Goal: Task Accomplishment & Management: Manage account settings

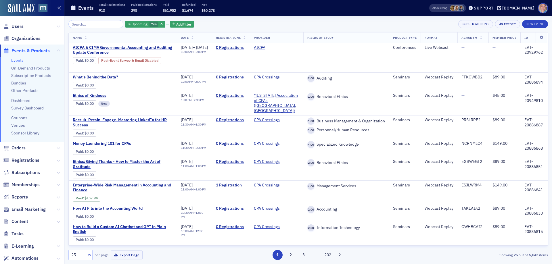
click at [22, 60] on link "Events" at bounding box center [17, 60] width 12 height 5
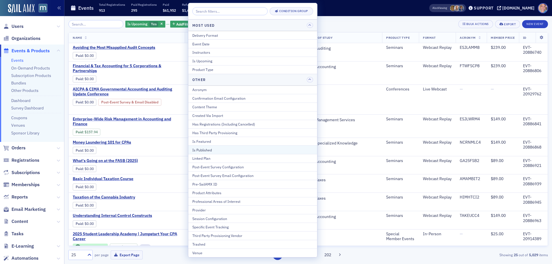
click at [209, 151] on div "Is Published" at bounding box center [252, 149] width 121 height 5
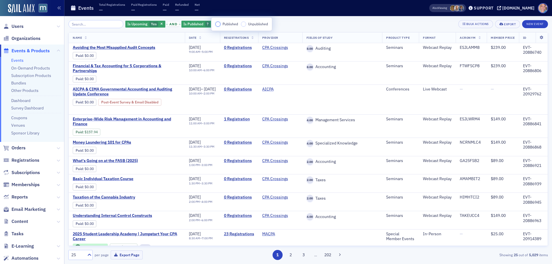
click at [216, 26] on input "Published" at bounding box center [217, 24] width 5 height 5
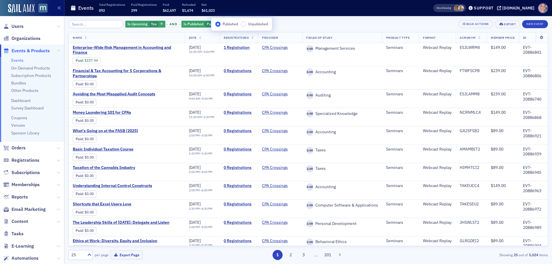
click at [297, 21] on div "Is Upcoming Yes and Is Published Published Add Filter Bulk Actions Export New E…" at bounding box center [307, 24] width 479 height 8
click at [243, 25] on span "Add Filter" at bounding box center [249, 24] width 15 height 5
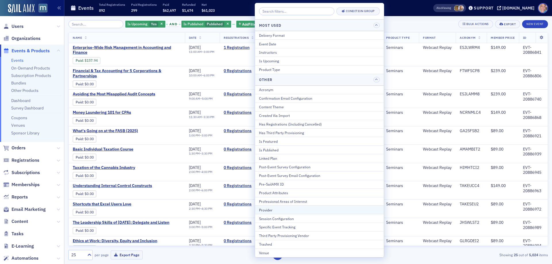
click at [281, 211] on div "Provider" at bounding box center [319, 209] width 121 height 5
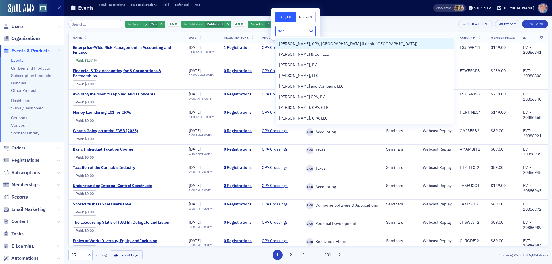
type input "don f"
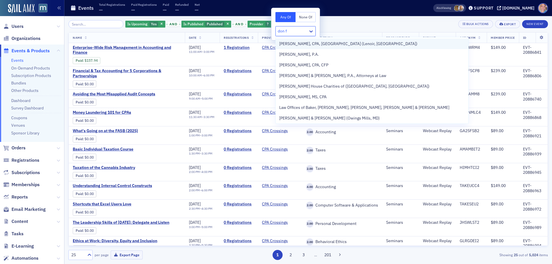
click at [331, 44] on span "Don Farmer, CPA, PA (Lenoir, NC)" at bounding box center [348, 44] width 138 height 6
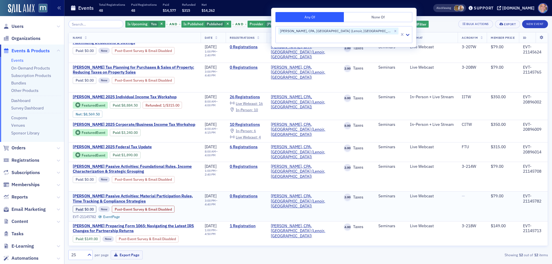
scroll to position [141, 0]
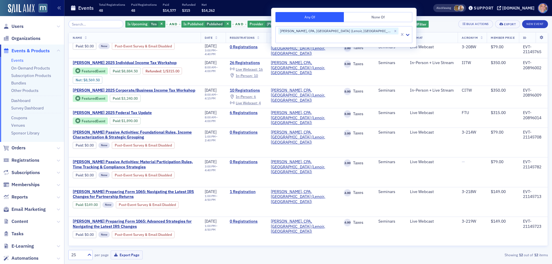
click at [368, 23] on div "Is Upcoming Yes and Is Published Published and Provider Don Farmer, CPA, PA (Le…" at bounding box center [307, 24] width 479 height 8
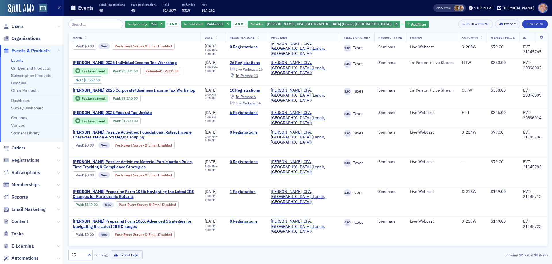
click at [395, 24] on icon "button" at bounding box center [396, 24] width 2 height 3
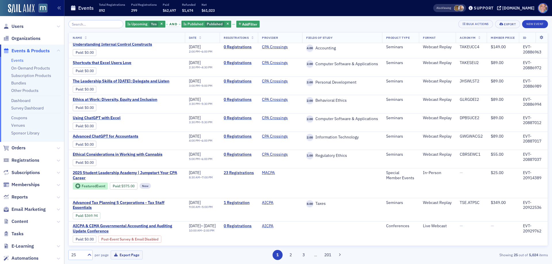
drag, startPoint x: 16, startPoint y: 60, endPoint x: 26, endPoint y: 55, distance: 10.3
click at [16, 59] on link "Events" at bounding box center [17, 60] width 12 height 5
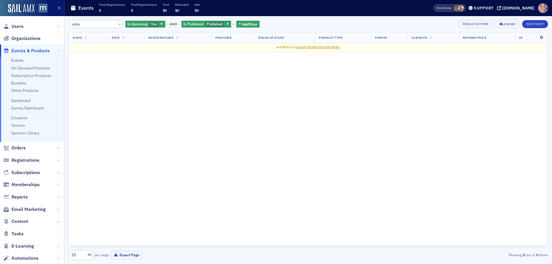
click at [86, 22] on input "obbb" at bounding box center [95, 24] width 55 height 8
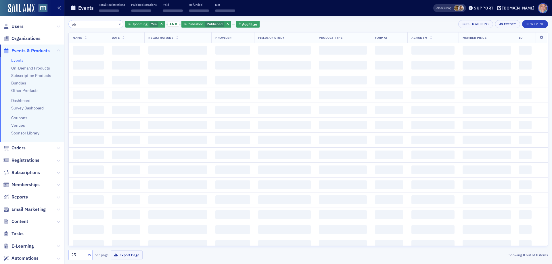
type input "o"
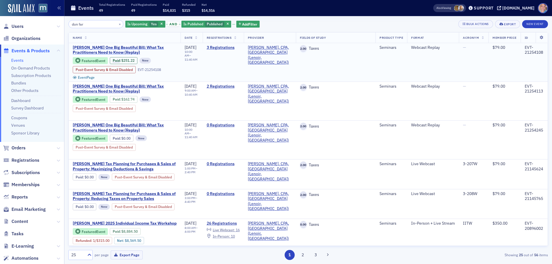
type input "don far"
click at [99, 52] on span "Don Farmer’s One Big Beautiful Bill: What Tax Practitioners Need to Know (Repla…" at bounding box center [125, 50] width 104 height 10
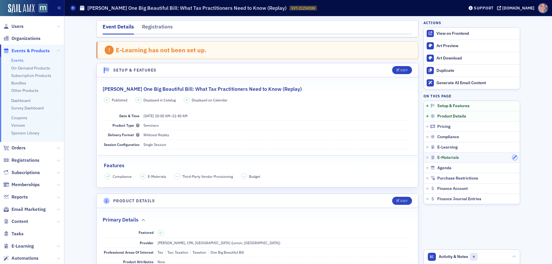
click at [513, 158] on icon "button" at bounding box center [514, 157] width 3 height 3
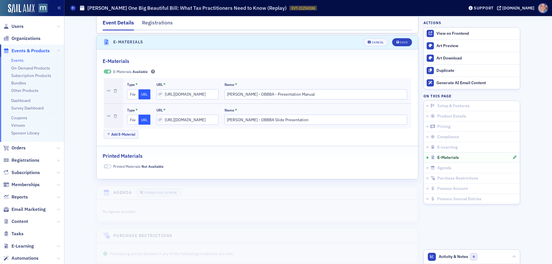
scroll to position [872, 0]
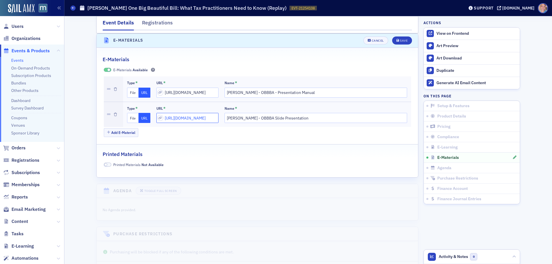
click at [175, 119] on input "https://drive.google.com/file/d/19rqyG7nYB4eiHm6PkXLEr457J7Np9bC8/view?usp=driv…" at bounding box center [187, 118] width 62 height 10
drag, startPoint x: 175, startPoint y: 118, endPoint x: 172, endPoint y: 115, distance: 3.7
click at [175, 118] on input "https://drive.google.com/file/d/19rqyG7nYB4eiHm6PkXLEr457J7Np9bC8/view?usp=driv…" at bounding box center [187, 118] width 62 height 10
click at [172, 115] on input "https://drive.google.com/file/d/19rqyG7nYB4eiHm6PkXLEr457J7Np9bC8/view?usp=driv…" at bounding box center [187, 118] width 62 height 10
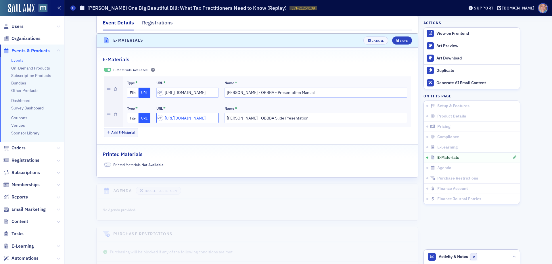
click at [172, 115] on input "https://drive.google.com/file/d/19rqyG7nYB4eiHm6PkXLEr457J7Np9bC8/view?usp=driv…" at bounding box center [187, 118] width 62 height 10
paste input "https://drive.google.com/file/d/1T1q5aZLm2hFSJjkkH0gU4ZRfJBmjtZT7/view?usp=driv…"
type input "https://drive.google.com/file/d/1T1q5aZLm2hFSJjkkH0gU4ZRfJBmjtZT7/view?usp=driv…"
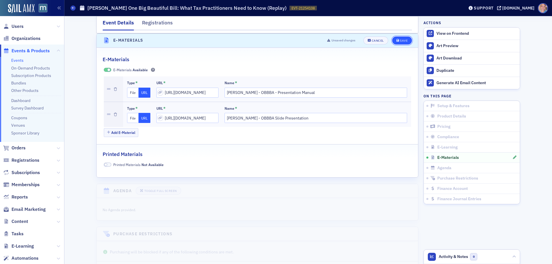
click at [400, 39] on div "Save" at bounding box center [404, 40] width 8 height 3
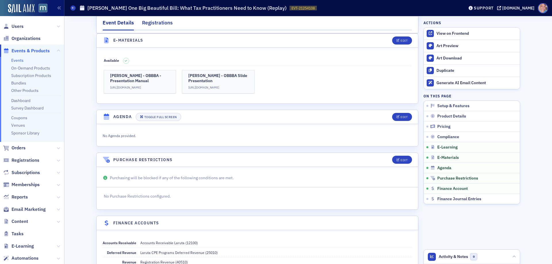
click at [150, 24] on div "Registrations" at bounding box center [157, 24] width 31 height 11
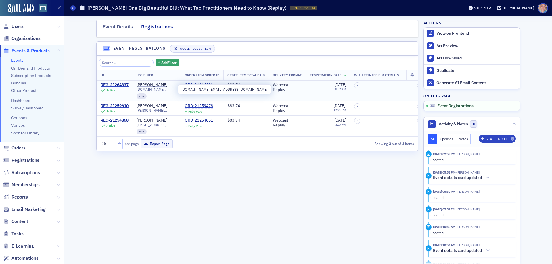
click at [145, 91] on span "clwmyers.cpa@outlook.com" at bounding box center [156, 89] width 40 height 4
click at [157, 91] on span "clwmyers.cpa@outlook.com" at bounding box center [156, 89] width 40 height 4
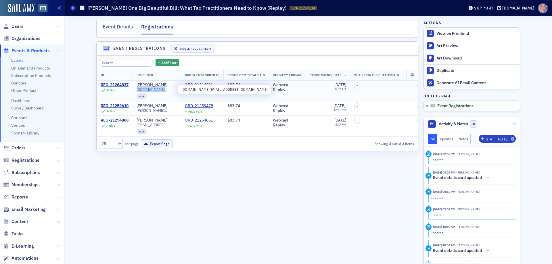
copy span "clwmyers.cpa@outlook.com"
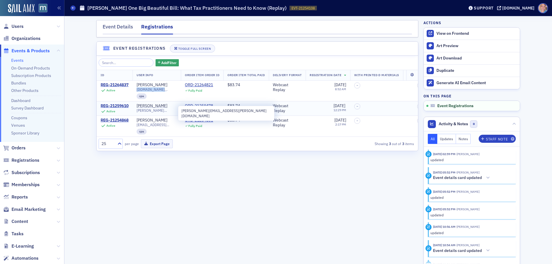
click at [156, 112] on span "esther@king-king.com" at bounding box center [156, 110] width 40 height 4
copy span "esther@king-king.com"
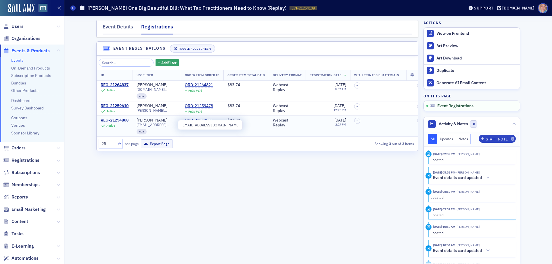
click at [155, 127] on span "corybart@yahoo.com" at bounding box center [156, 125] width 40 height 4
copy span "corybart@yahoo.com"
click at [204, 85] on div "ORD-21264821" at bounding box center [199, 84] width 28 height 5
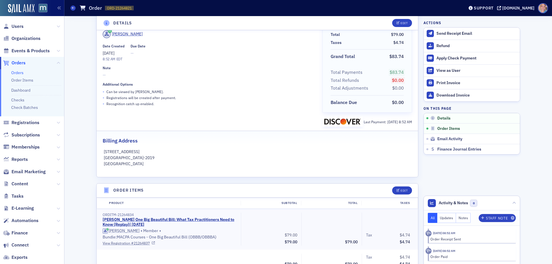
scroll to position [115, 0]
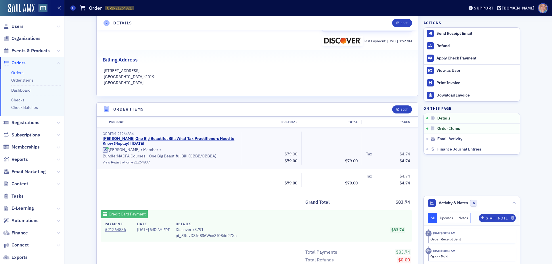
drag, startPoint x: 21, startPoint y: 73, endPoint x: 5, endPoint y: 71, distance: 15.9
click at [21, 73] on link "Orders" at bounding box center [17, 72] width 12 height 5
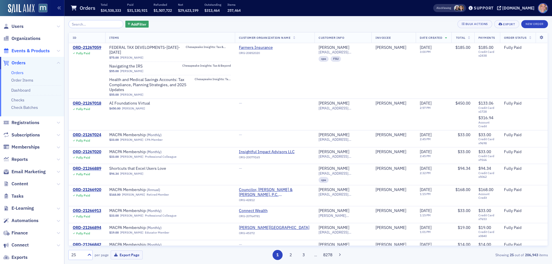
click at [30, 51] on span "Events & Products" at bounding box center [30, 51] width 38 height 6
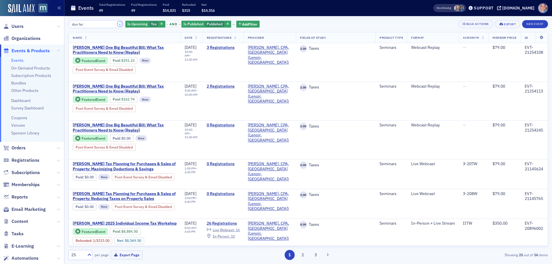
click at [117, 25] on button "×" at bounding box center [119, 23] width 5 height 5
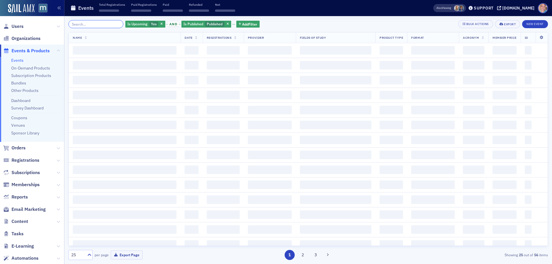
click at [81, 23] on input "search" at bounding box center [95, 24] width 55 height 8
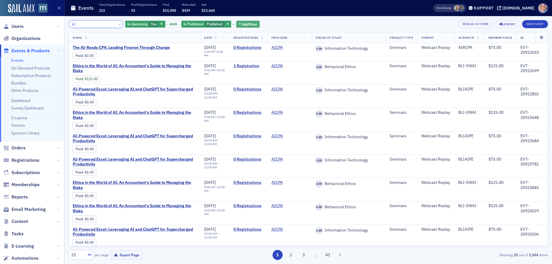
type input "AI"
click at [251, 25] on span "Add Filter" at bounding box center [249, 24] width 15 height 5
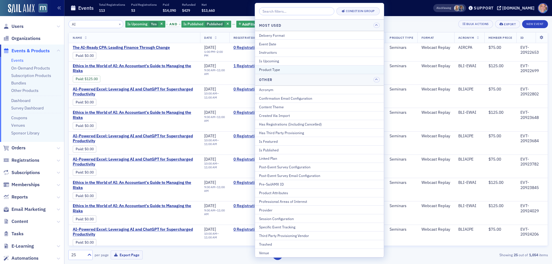
click at [303, 66] on button "Product Type" at bounding box center [319, 69] width 129 height 9
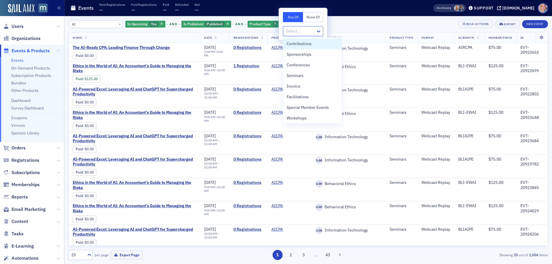
click at [289, 32] on div at bounding box center [300, 31] width 30 height 7
click at [302, 66] on span "Conferences" at bounding box center [298, 65] width 23 height 6
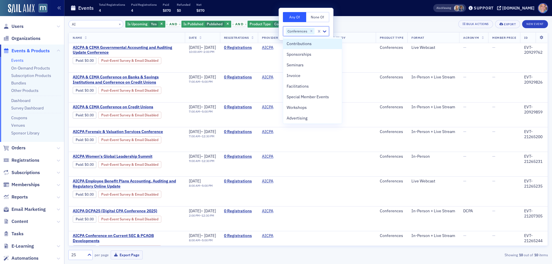
click at [364, 25] on div "AI × Is Upcoming Yes and Is Published Published and Product Type Conferences Ad…" at bounding box center [307, 24] width 479 height 8
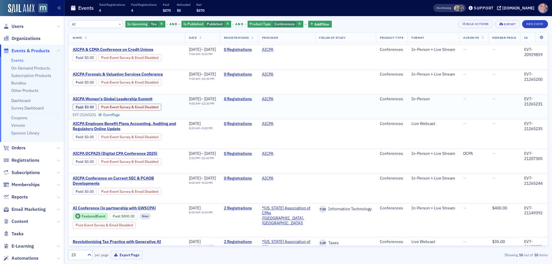
scroll to position [73, 0]
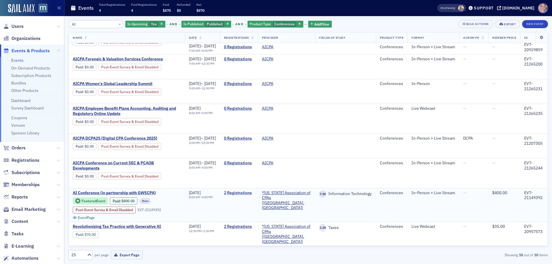
click at [250, 193] on link "2 Registrations" at bounding box center [239, 193] width 30 height 5
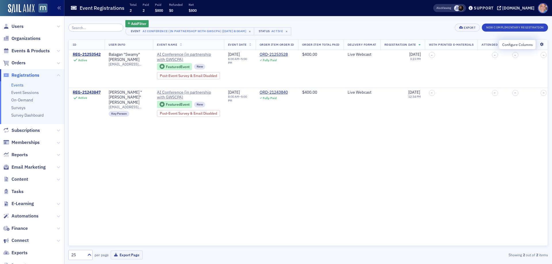
click at [542, 45] on icon at bounding box center [542, 44] width 12 height 3
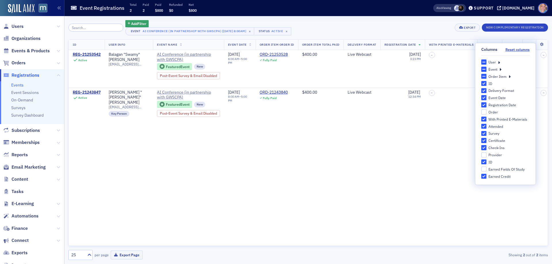
click at [498, 63] on icon at bounding box center [499, 61] width 2 height 5
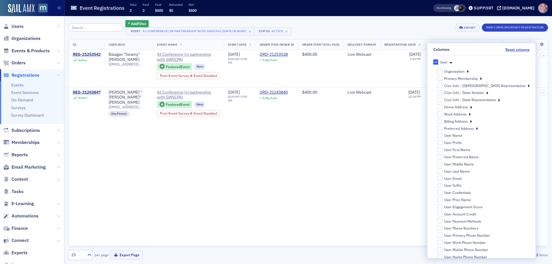
click at [468, 72] on icon at bounding box center [467, 71] width 2 height 5
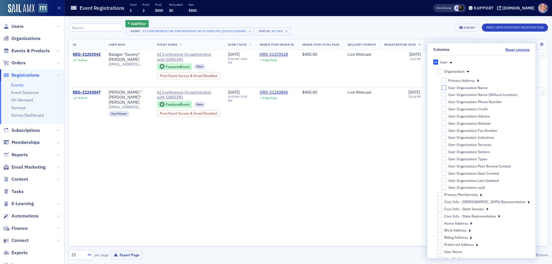
click at [446, 88] on input "User Organization Name" at bounding box center [443, 87] width 5 height 5
checkbox input "true"
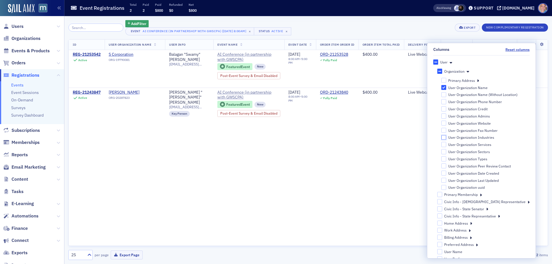
click at [446, 139] on input "User Organization Industries" at bounding box center [443, 137] width 5 height 5
checkbox input "true"
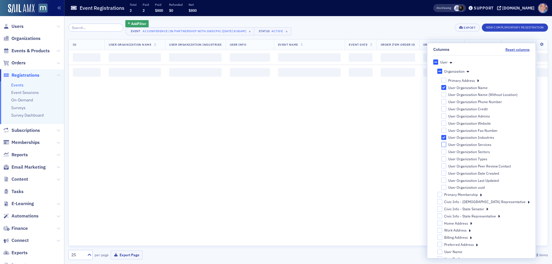
click at [446, 145] on input "User Organization Services" at bounding box center [443, 144] width 5 height 5
checkbox input "true"
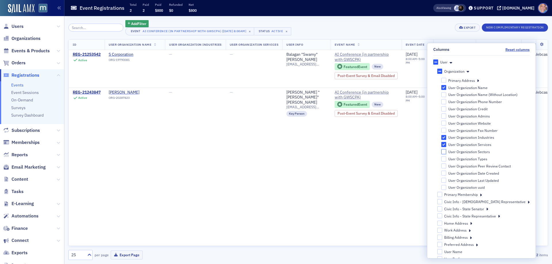
click at [446, 150] on input "User Organization Sectors" at bounding box center [443, 151] width 5 height 5
checkbox input "true"
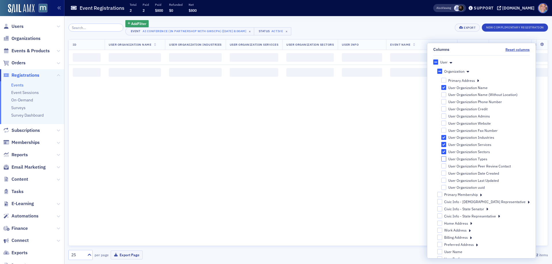
click at [446, 160] on input "User Organization Types" at bounding box center [443, 158] width 5 height 5
checkbox input "true"
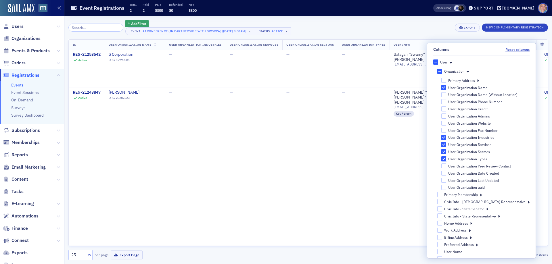
scroll to position [0, 106]
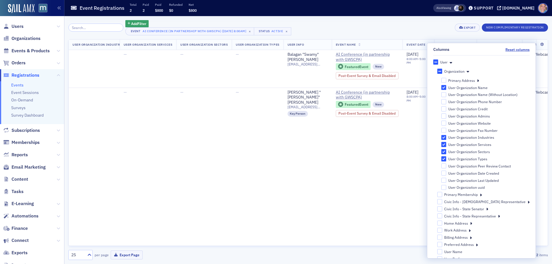
click at [409, 22] on div "Add Filter Event AI Conference (in partnership with GWSCPA) [9/10/2025 8:00am] …" at bounding box center [307, 27] width 479 height 15
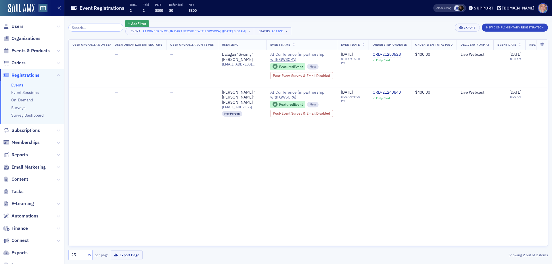
scroll to position [0, 176]
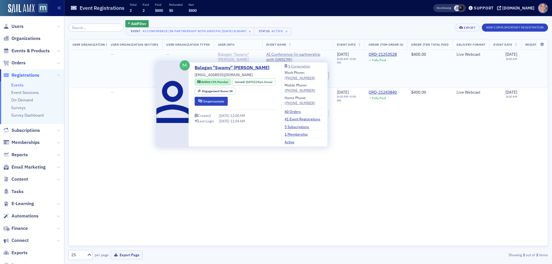
click at [245, 55] on div "Balagan "Swamy" Arumugaswamy" at bounding box center [238, 57] width 40 height 10
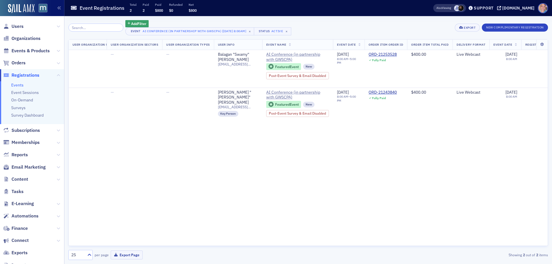
drag, startPoint x: 20, startPoint y: 49, endPoint x: 89, endPoint y: 6, distance: 81.3
click at [20, 49] on span "Events & Products" at bounding box center [30, 51] width 38 height 6
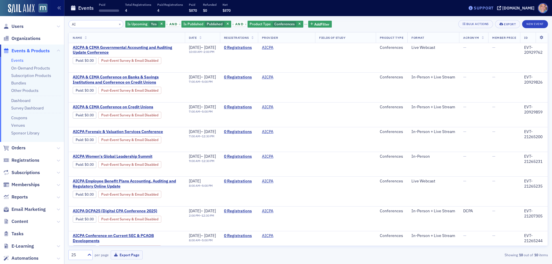
click at [493, 7] on div "Support" at bounding box center [484, 7] width 20 height 5
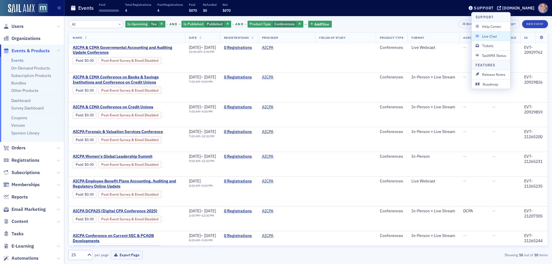
click at [494, 37] on span "Live Chat" at bounding box center [490, 36] width 31 height 5
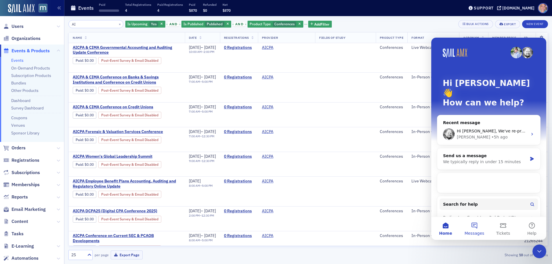
click at [475, 224] on button "Messages" at bounding box center [474, 228] width 29 height 23
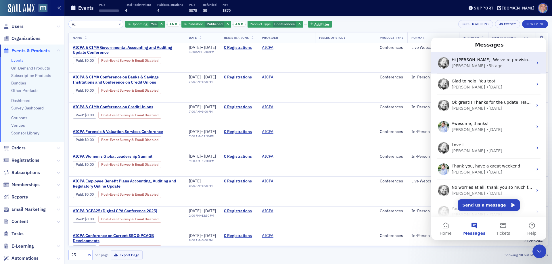
click at [486, 66] on div "• 5h ago" at bounding box center [494, 66] width 16 height 6
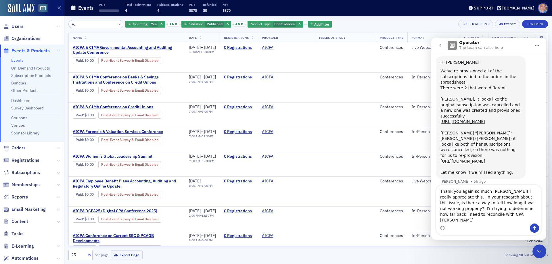
scroll to position [524, 0]
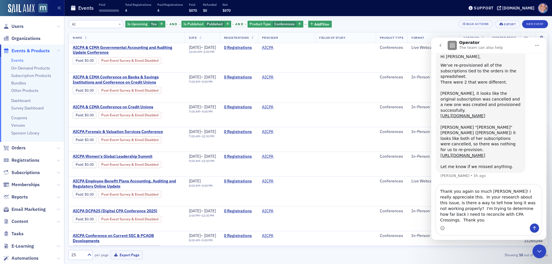
type textarea "Thank you again so much Aidan! I really appreciate this. In your research about…"
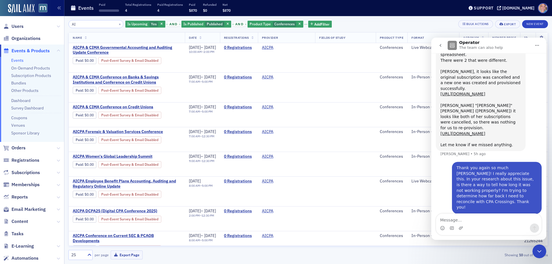
scroll to position [546, 0]
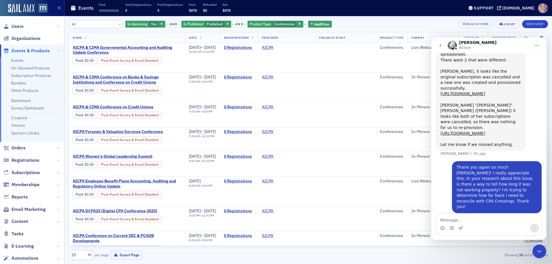
click at [438, 45] on icon "go back" at bounding box center [440, 45] width 5 height 5
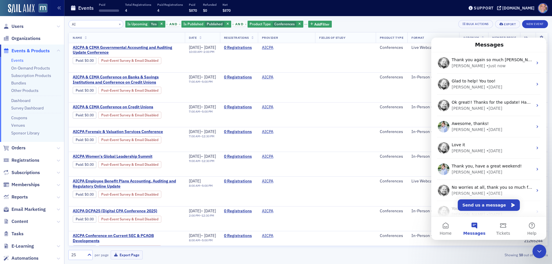
scroll to position [0, 0]
click at [539, 251] on icon "Close Intercom Messenger" at bounding box center [539, 251] width 7 height 7
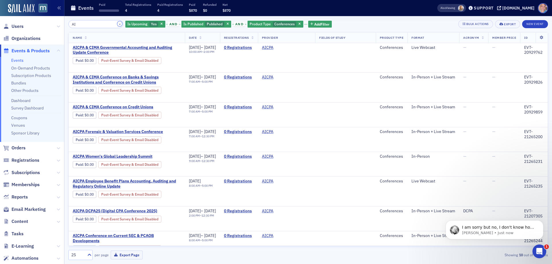
drag, startPoint x: 114, startPoint y: 24, endPoint x: 96, endPoint y: 5, distance: 26.4
click at [117, 24] on button "×" at bounding box center [119, 23] width 5 height 5
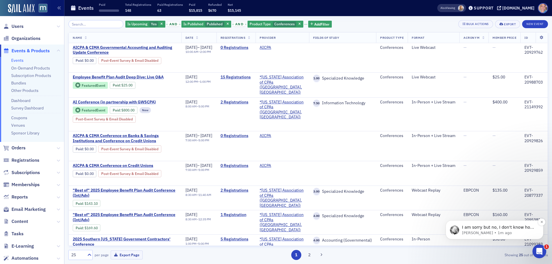
click at [489, 233] on p "Aidan • 1m ago" at bounding box center [499, 232] width 74 height 5
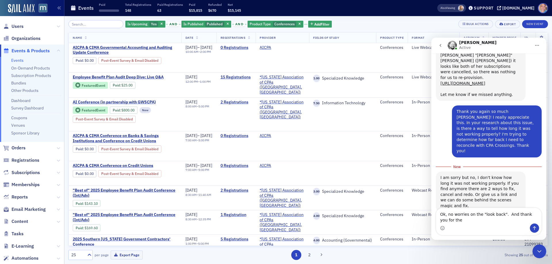
scroll to position [601, 0]
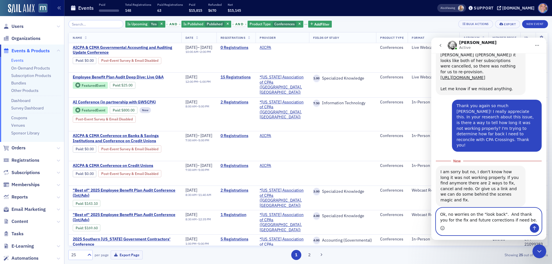
click at [442, 228] on icon "Emoji picker" at bounding box center [442, 228] width 5 height 5
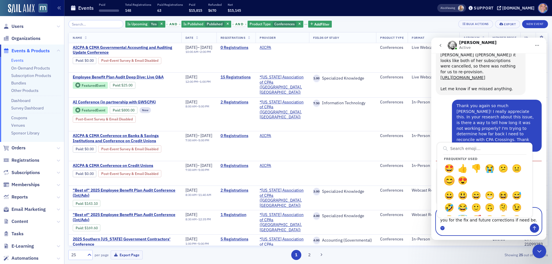
type textarea "Ok, no worries on the "look back". And thank you for the fix and future correct…"
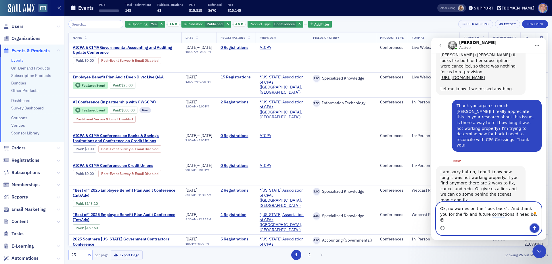
drag, startPoint x: 535, startPoint y: 229, endPoint x: 527, endPoint y: 226, distance: 8.2
click at [534, 228] on icon "Send a message…" at bounding box center [534, 228] width 5 height 5
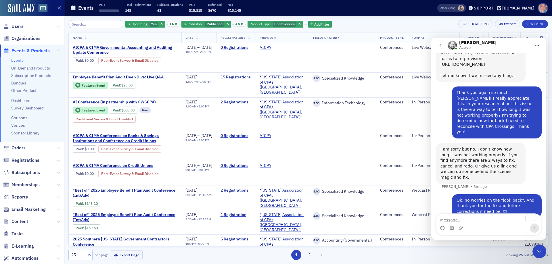
click at [439, 45] on icon "go back" at bounding box center [440, 45] width 5 height 5
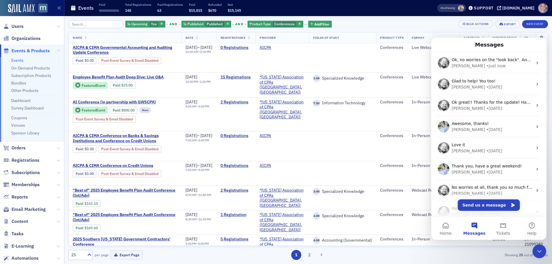
scroll to position [0, 0]
click at [538, 251] on icon "Close Intercom Messenger" at bounding box center [539, 251] width 4 height 2
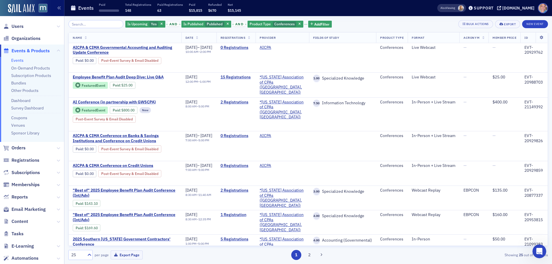
click at [298, 23] on icon "button" at bounding box center [299, 24] width 2 height 3
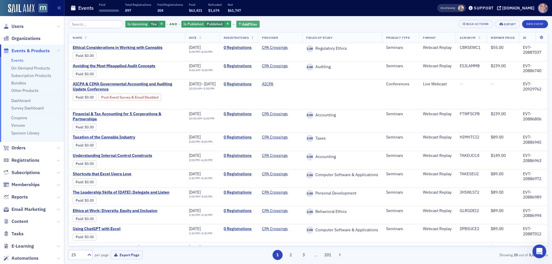
click at [248, 28] on button "Add Filter" at bounding box center [248, 24] width 24 height 7
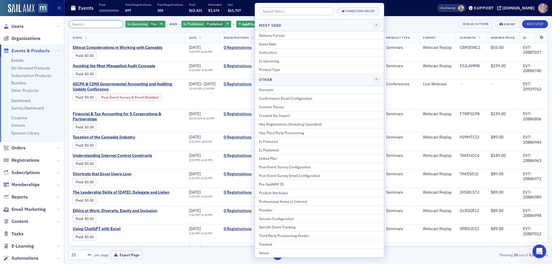
click at [81, 24] on input "search" at bounding box center [95, 24] width 55 height 8
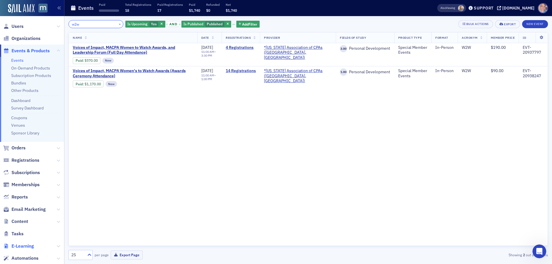
type input "w2w"
click at [225, 168] on div "Name Date Registrations Provider Fields Of Study Product Type Format Acronym Me…" at bounding box center [307, 139] width 479 height 214
drag, startPoint x: 113, startPoint y: 26, endPoint x: 107, endPoint y: 25, distance: 6.7
click at [117, 26] on button "×" at bounding box center [119, 23] width 5 height 5
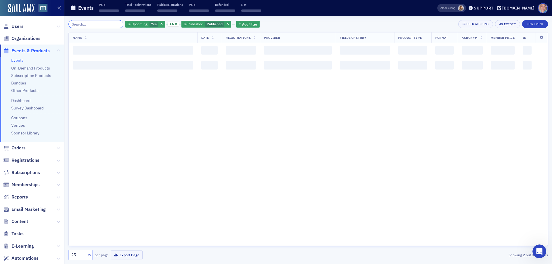
click at [99, 24] on input "search" at bounding box center [95, 24] width 55 height 8
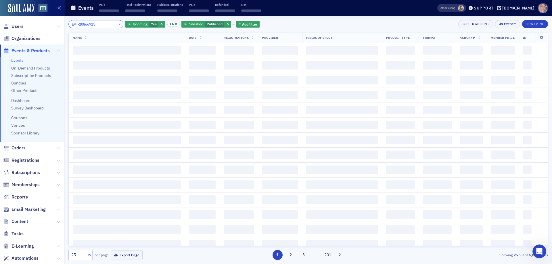
type input "EVT-20866915"
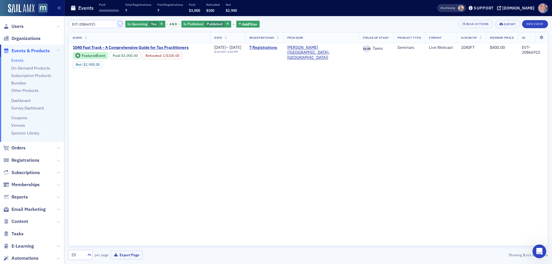
click at [117, 24] on button "×" at bounding box center [119, 23] width 5 height 5
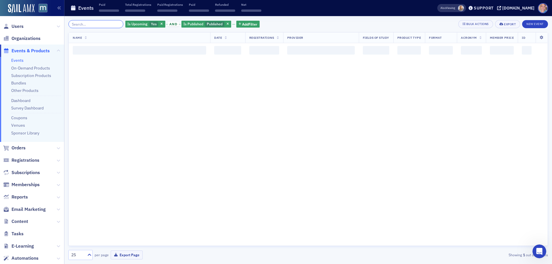
click at [94, 23] on input "search" at bounding box center [95, 24] width 55 height 8
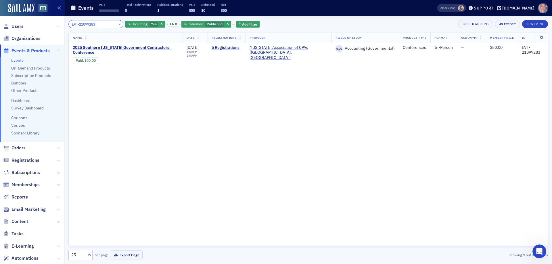
type input "EVT-21099283"
click at [117, 24] on button "×" at bounding box center [119, 23] width 5 height 5
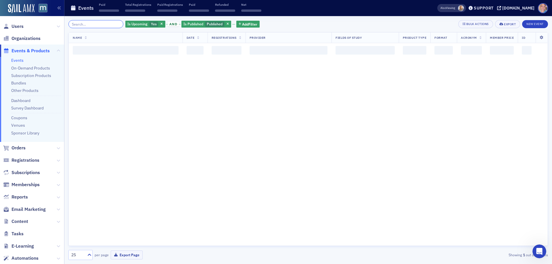
click at [89, 22] on input "search" at bounding box center [95, 24] width 55 height 8
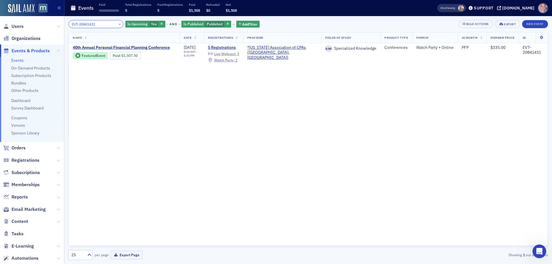
type input "EVT-20841431"
drag, startPoint x: 113, startPoint y: 24, endPoint x: 110, endPoint y: 23, distance: 3.2
click at [117, 24] on button "×" at bounding box center [119, 23] width 5 height 5
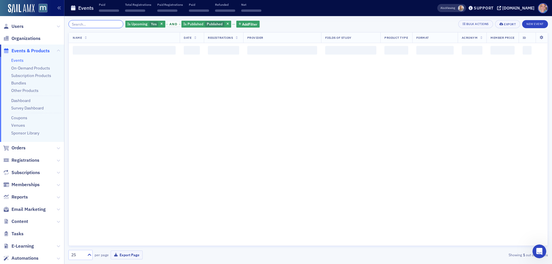
click at [99, 21] on input "search" at bounding box center [95, 24] width 55 height 8
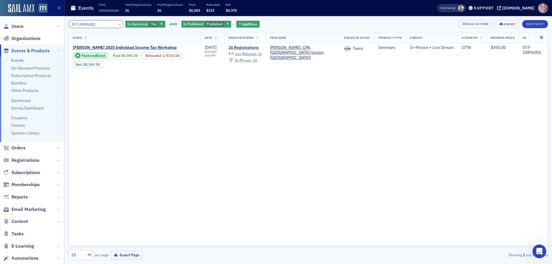
type input "EVT-20896002"
drag, startPoint x: 113, startPoint y: 23, endPoint x: 110, endPoint y: 20, distance: 4.3
click at [117, 23] on button "×" at bounding box center [119, 23] width 5 height 5
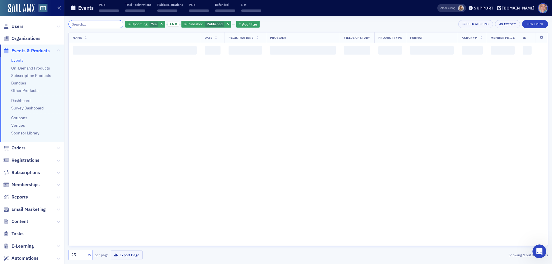
click at [87, 24] on input "search" at bounding box center [95, 24] width 55 height 8
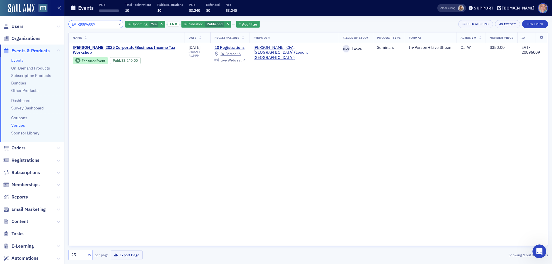
type input "EVT-20896009"
drag, startPoint x: 114, startPoint y: 24, endPoint x: 95, endPoint y: 24, distance: 19.0
click at [117, 24] on button "×" at bounding box center [119, 23] width 5 height 5
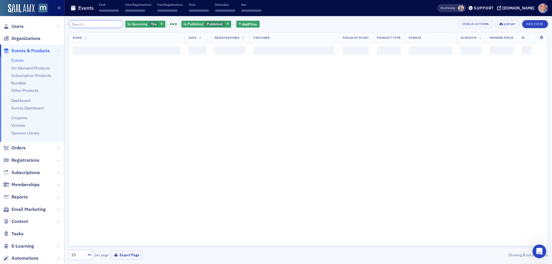
click at [74, 24] on input "search" at bounding box center [95, 24] width 55 height 8
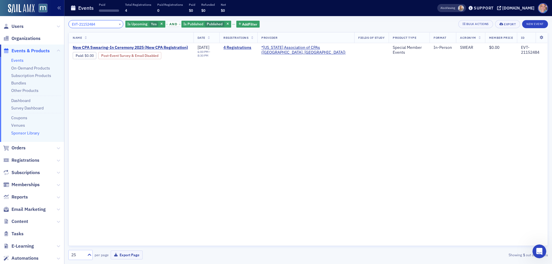
type input "EVT-21152484"
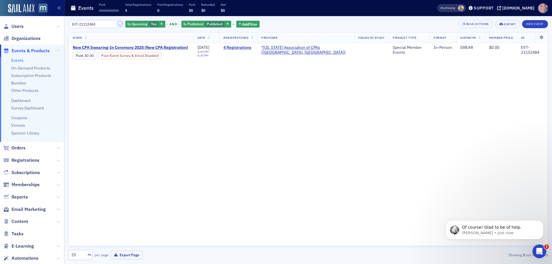
click at [117, 24] on button "×" at bounding box center [119, 23] width 5 height 5
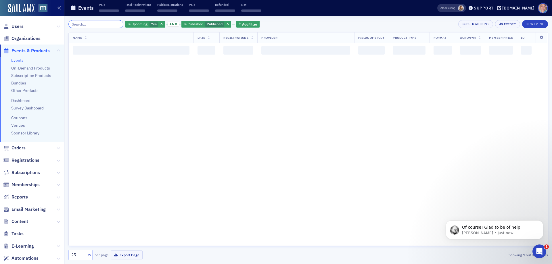
click at [97, 22] on input "search" at bounding box center [95, 24] width 55 height 8
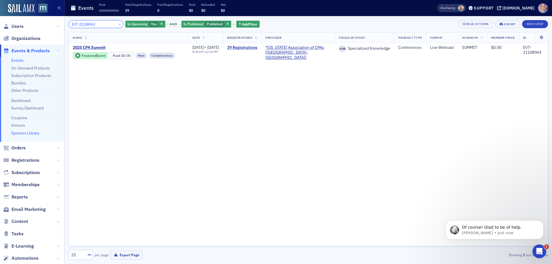
type input "EVT-21108963"
click at [117, 22] on button "×" at bounding box center [119, 23] width 5 height 5
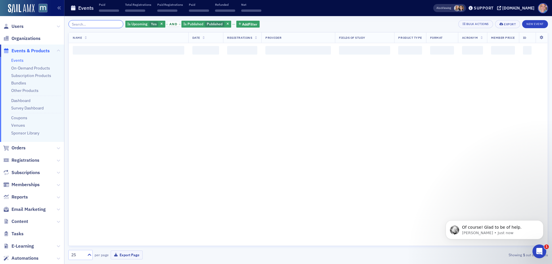
click at [98, 23] on input "search" at bounding box center [95, 24] width 55 height 8
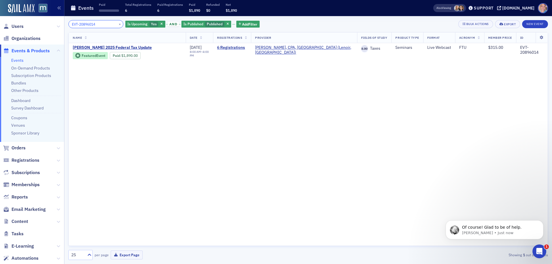
type input "EVT-20896014"
click at [117, 24] on button "×" at bounding box center [119, 23] width 5 height 5
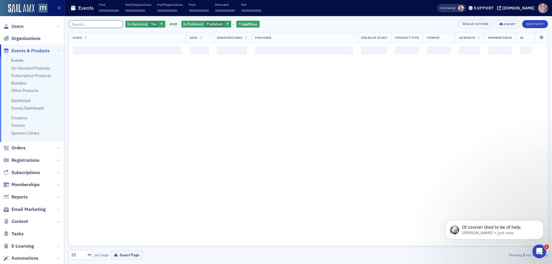
click at [100, 24] on input "search" at bounding box center [95, 24] width 55 height 8
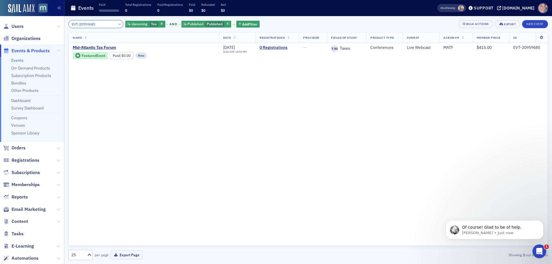
type input "EVT-20959685"
click at [117, 24] on button "×" at bounding box center [119, 23] width 5 height 5
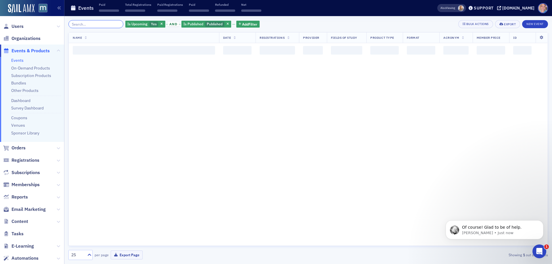
click at [95, 24] on input "search" at bounding box center [95, 24] width 55 height 8
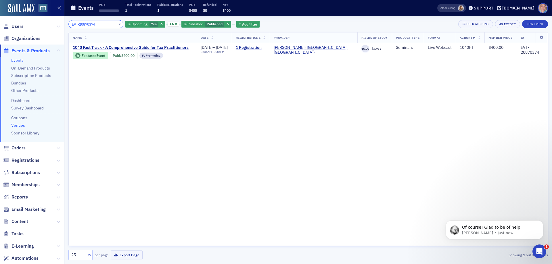
type input "EVT-20870374"
click at [117, 24] on button "×" at bounding box center [119, 23] width 5 height 5
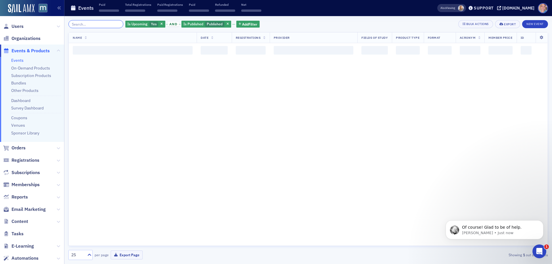
click at [95, 23] on input "search" at bounding box center [95, 24] width 55 height 8
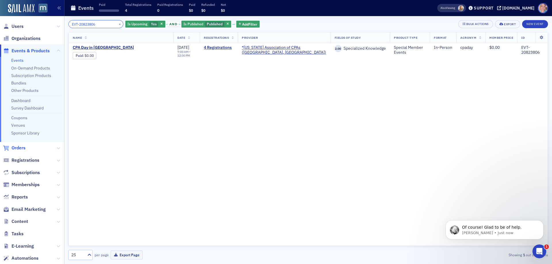
type input "EVT-20823806"
click at [117, 24] on button "×" at bounding box center [119, 23] width 5 height 5
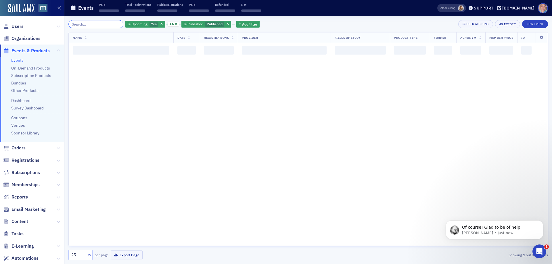
click at [101, 24] on input "search" at bounding box center [95, 24] width 55 height 8
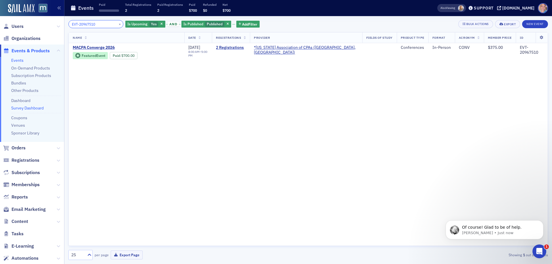
type input "EVT-20967510"
drag, startPoint x: 112, startPoint y: 24, endPoint x: 120, endPoint y: 30, distance: 9.3
click at [117, 24] on button "×" at bounding box center [119, 23] width 5 height 5
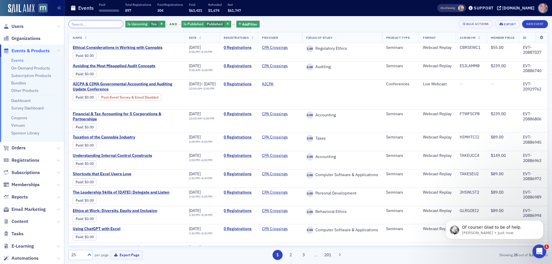
drag, startPoint x: 80, startPoint y: 22, endPoint x: 86, endPoint y: 22, distance: 6.4
click at [80, 22] on input "search" at bounding box center [95, 24] width 55 height 8
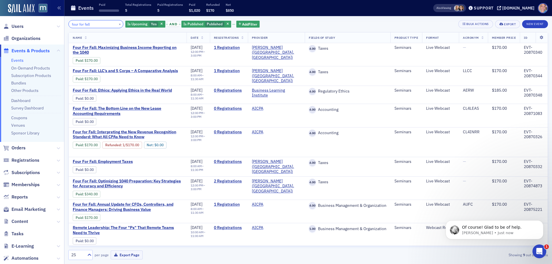
type input "four for fall"
drag, startPoint x: 114, startPoint y: 23, endPoint x: 111, endPoint y: 26, distance: 3.9
click at [117, 23] on button "×" at bounding box center [119, 23] width 5 height 5
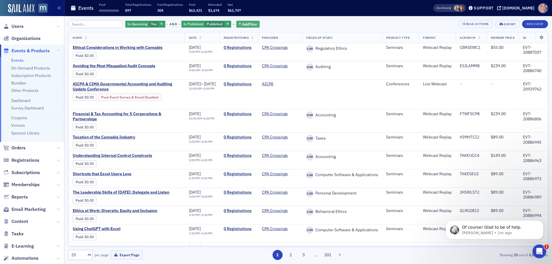
click at [242, 24] on span "Add Filter" at bounding box center [249, 24] width 15 height 5
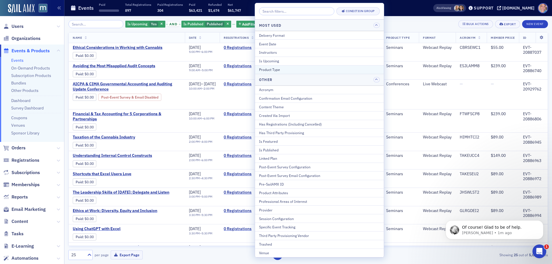
click at [290, 69] on div "Product Type" at bounding box center [319, 69] width 121 height 5
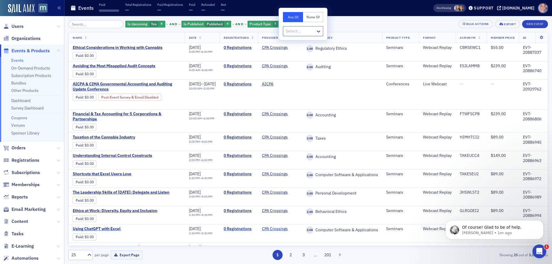
type input "c"
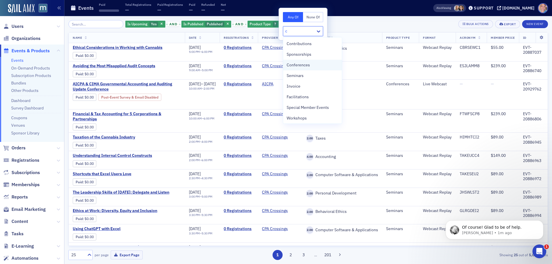
click at [309, 63] on div "Conferences" at bounding box center [313, 65] width 52 height 6
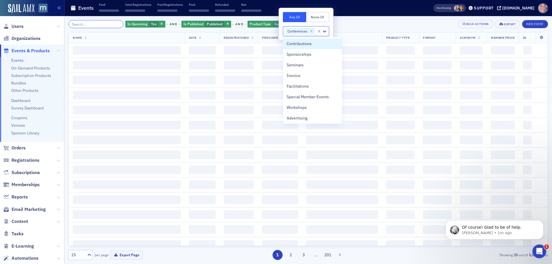
click at [106, 26] on input "search" at bounding box center [95, 24] width 55 height 8
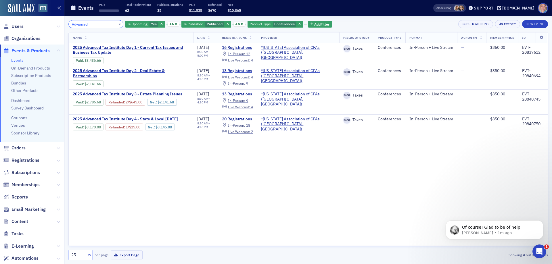
type input "Advanced"
click at [117, 24] on button "×" at bounding box center [119, 23] width 5 height 5
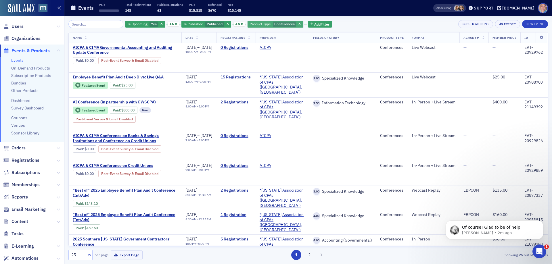
click at [293, 27] on div "Product Type Conferences" at bounding box center [275, 24] width 56 height 7
click at [298, 24] on icon "button" at bounding box center [299, 24] width 2 height 3
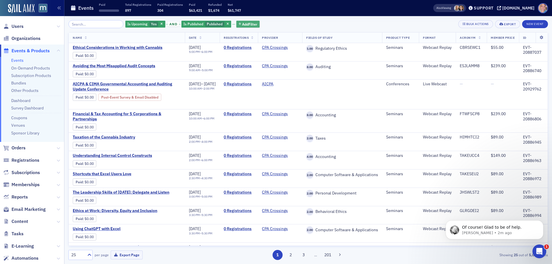
click at [248, 24] on span "Add Filter" at bounding box center [249, 24] width 15 height 5
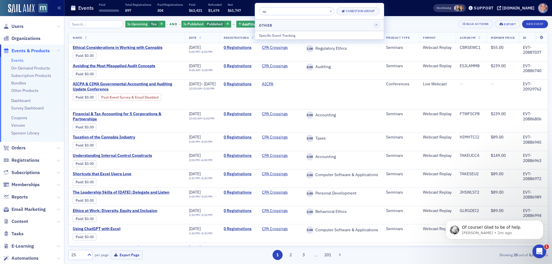
type input "spe"
click at [290, 36] on div "Specific Event Tracking" at bounding box center [319, 35] width 121 height 5
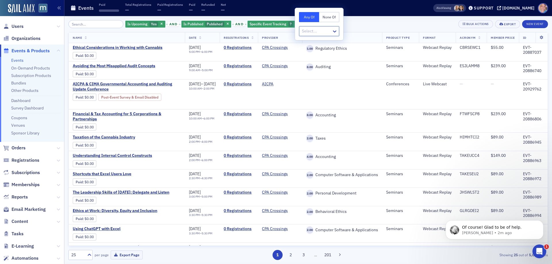
click at [327, 29] on div at bounding box center [316, 31] width 30 height 7
type input "c"
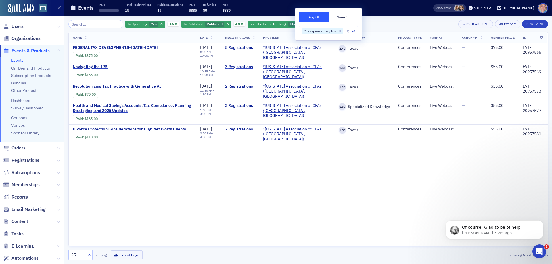
click at [381, 24] on div "Is Upcoming Yes and Is Published Published and Specific Event Tracking Chesapea…" at bounding box center [307, 24] width 479 height 8
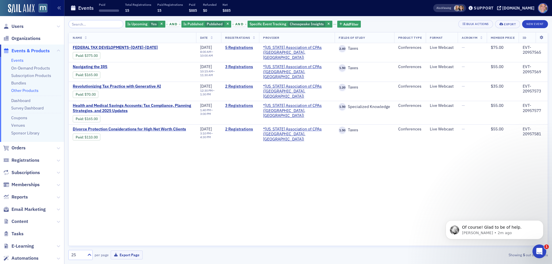
click at [22, 90] on link "Other Products" at bounding box center [24, 90] width 27 height 5
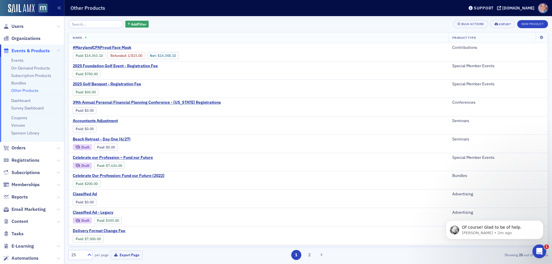
click at [79, 23] on input "search" at bounding box center [95, 24] width 55 height 8
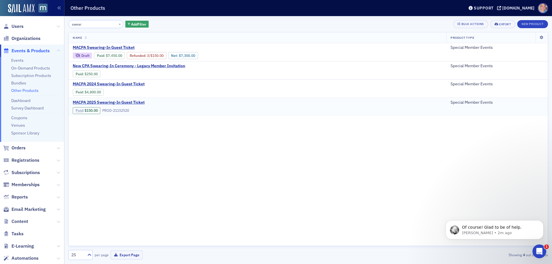
type input "swear"
click at [80, 110] on link "Paid" at bounding box center [79, 110] width 7 height 4
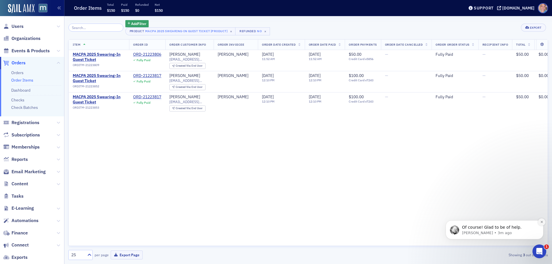
click at [543, 220] on button "Dismiss notification" at bounding box center [541, 221] width 7 height 7
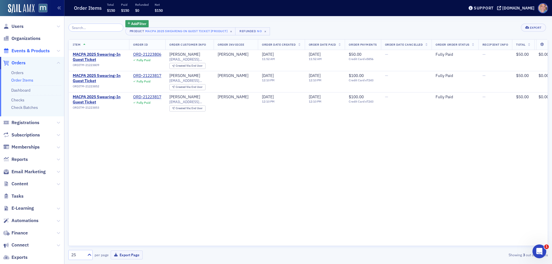
click at [27, 50] on span "Events & Products" at bounding box center [30, 51] width 38 height 6
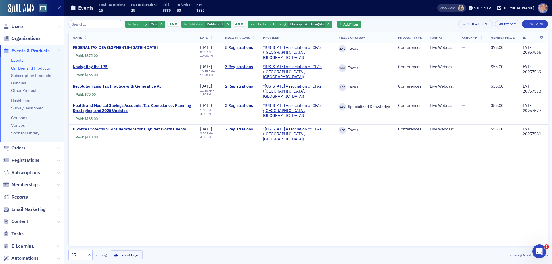
click at [24, 68] on link "On-Demand Products" at bounding box center [30, 68] width 39 height 5
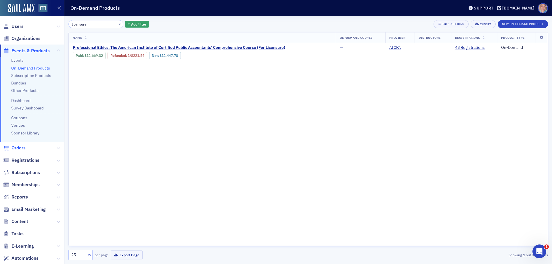
type input "licensure"
click at [24, 147] on span "Orders" at bounding box center [18, 148] width 14 height 6
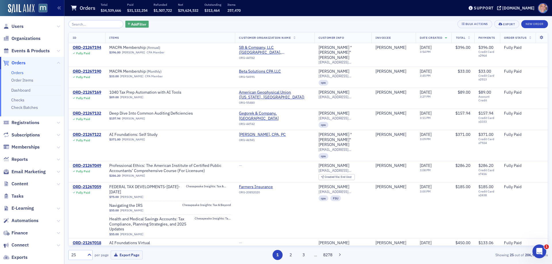
click at [134, 26] on span "Add Filter" at bounding box center [138, 24] width 15 height 5
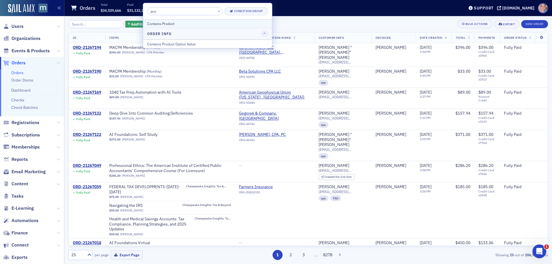
type input "pro"
click at [180, 24] on div "Contains Product" at bounding box center [207, 23] width 121 height 5
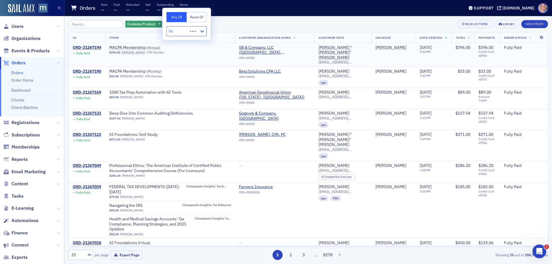
type input "lice"
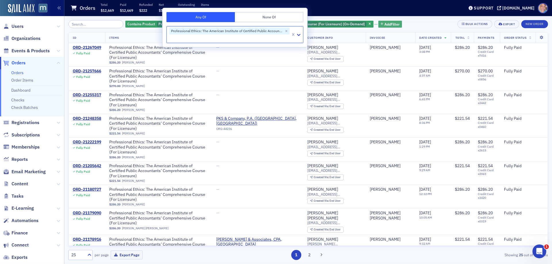
click at [384, 24] on span "Add Filter" at bounding box center [391, 24] width 15 height 5
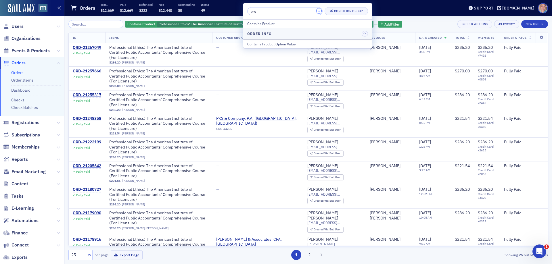
click at [320, 11] on button "×" at bounding box center [318, 10] width 5 height 5
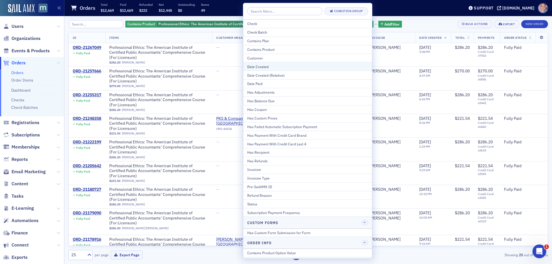
click at [286, 68] on div "Date Created" at bounding box center [307, 66] width 121 height 5
select select "7"
select select "2025"
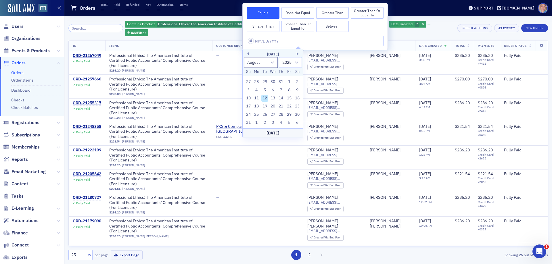
click at [335, 24] on button "Between" at bounding box center [332, 26] width 33 height 11
select select "7"
select select "2025"
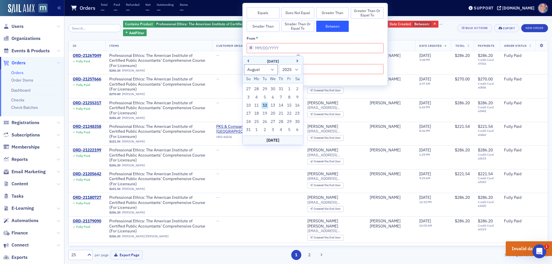
click at [249, 60] on div "August 2025" at bounding box center [273, 62] width 60 height 6
click at [247, 59] on button "Previous Month" at bounding box center [246, 60] width 3 height 3
click at [264, 89] on div "1" at bounding box center [264, 89] width 7 height 7
type input "07/01/2025"
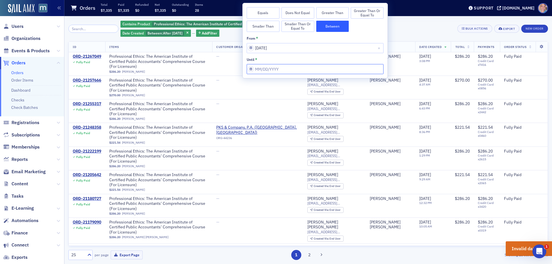
click at [305, 69] on input "from *" at bounding box center [315, 69] width 137 height 10
select select "7"
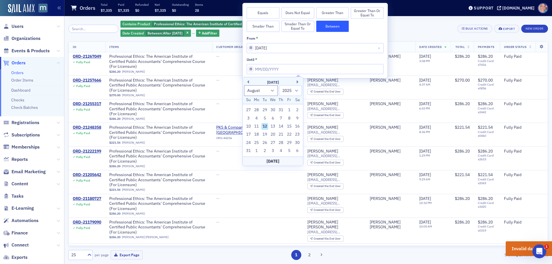
click at [292, 162] on div "Today" at bounding box center [273, 161] width 60 height 9
type input "08/12/2025"
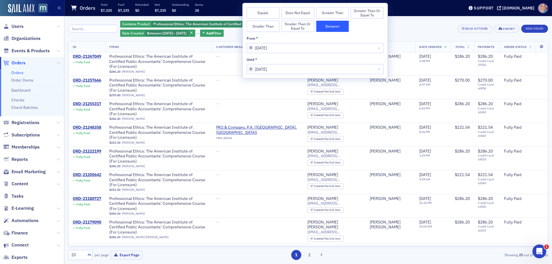
click at [433, 24] on div "Contains Product Professional Ethics: The American Institute of Certified Publi…" at bounding box center [286, 28] width 333 height 17
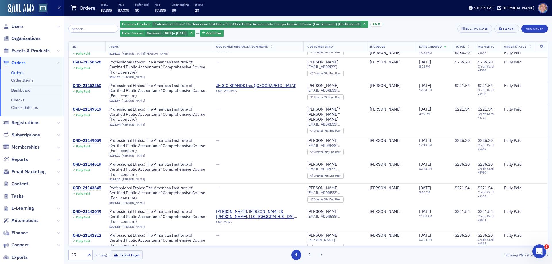
scroll to position [339, 0]
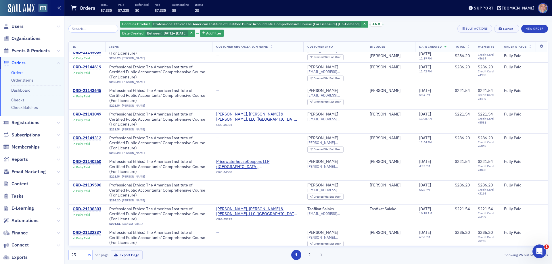
click at [89, 256] on icon at bounding box center [89, 255] width 6 height 6
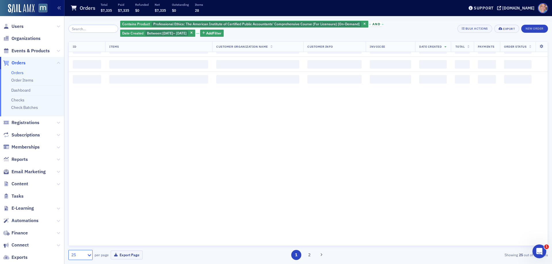
scroll to position [0, 0]
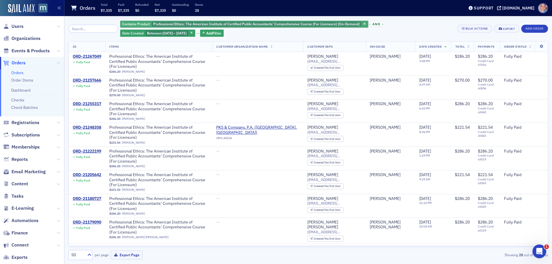
click at [240, 22] on span "Professional Ethics: The American Institute of Certified Public Accountants’ Co…" at bounding box center [256, 24] width 206 height 5
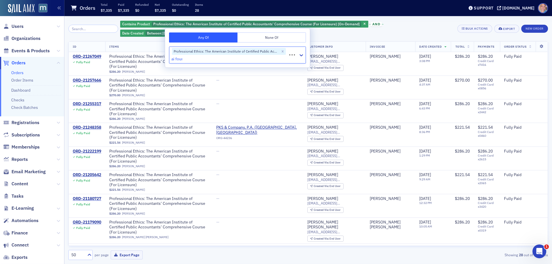
type input "ai found"
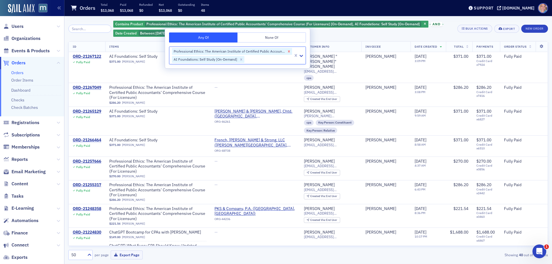
click at [288, 51] on icon "Remove Professional Ethics: The American Institute of Certified Public Accounta…" at bounding box center [289, 51] width 4 height 4
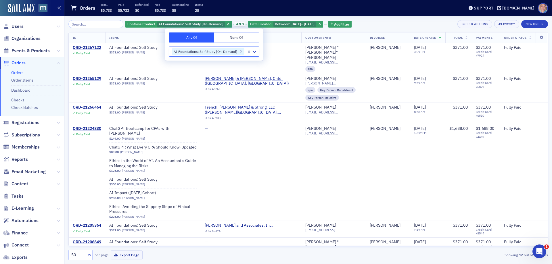
click at [407, 26] on div "Contains Product AI Foundations: Self Study [On-Demand] and Date Created Betwee…" at bounding box center [307, 24] width 479 height 8
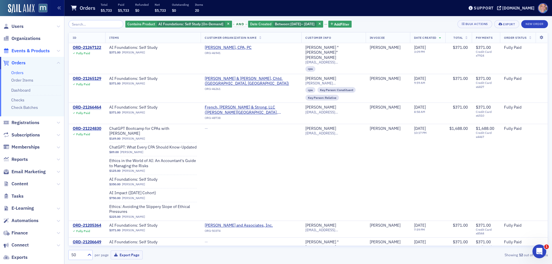
click at [43, 49] on span "Events & Products" at bounding box center [30, 51] width 38 height 6
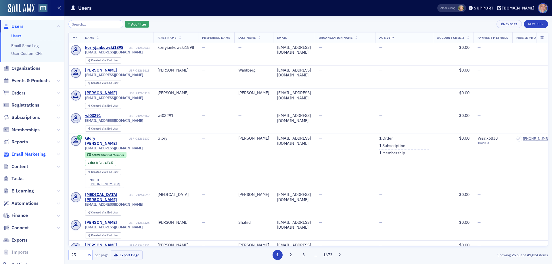
click at [27, 155] on span "Email Marketing" at bounding box center [28, 154] width 34 height 6
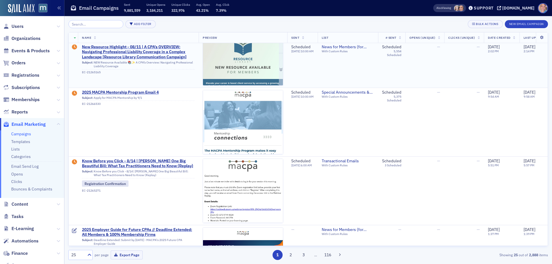
scroll to position [287, 0]
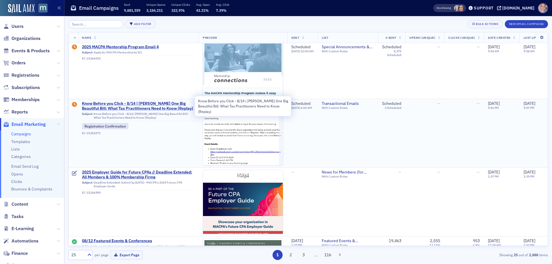
click at [117, 106] on span "Know Before you Click - 8/14 | Don Farmer’s One Big Beautiful Bill: What Tax Pr…" at bounding box center [138, 106] width 113 height 10
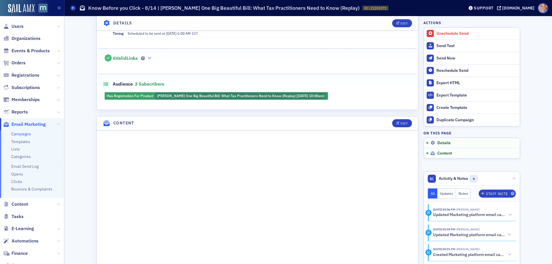
scroll to position [230, 0]
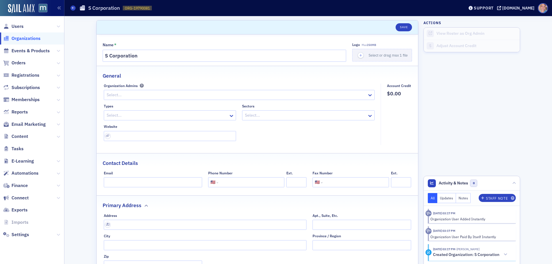
select select "US"
click at [122, 57] on input "S Corporation" at bounding box center [224, 56] width 243 height 12
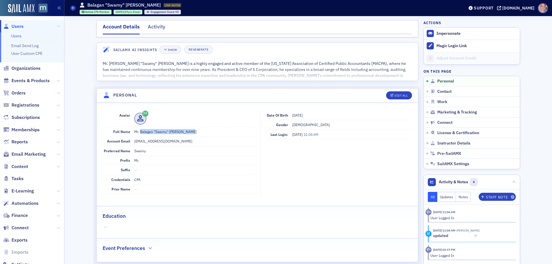
drag, startPoint x: 198, startPoint y: 133, endPoint x: 137, endPoint y: 133, distance: 60.9
click at [137, 133] on dd "Mr. Balagan "Swamy" Arumugaswamy" at bounding box center [194, 131] width 120 height 9
copy dd "Balagan "Swamy" Arumugaswamy"
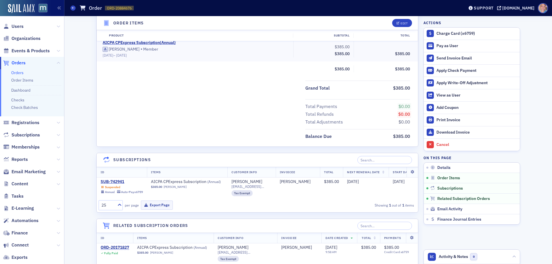
scroll to position [201, 0]
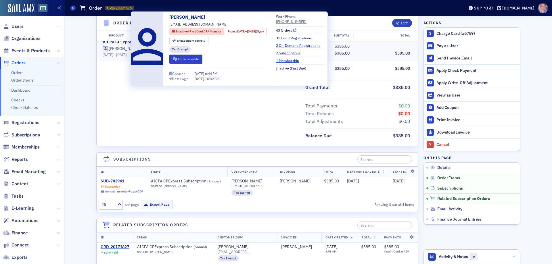
click at [296, 31] on link "43 Orders" at bounding box center [286, 30] width 20 height 5
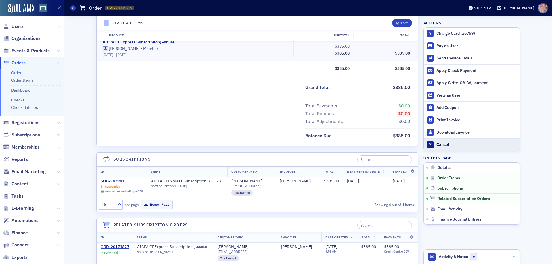
click at [443, 146] on div "Cancel" at bounding box center [476, 144] width 80 height 5
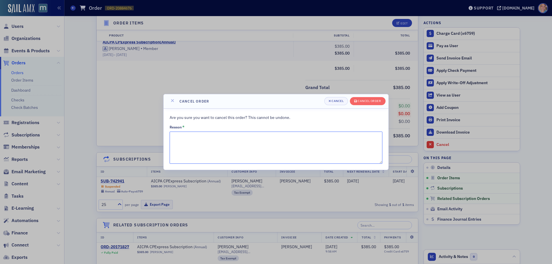
click at [205, 148] on textarea "Reason *" at bounding box center [276, 148] width 213 height 32
type textarea "Canceled due to nonpayment."
click at [363, 101] on div "Cancel order" at bounding box center [368, 100] width 23 height 3
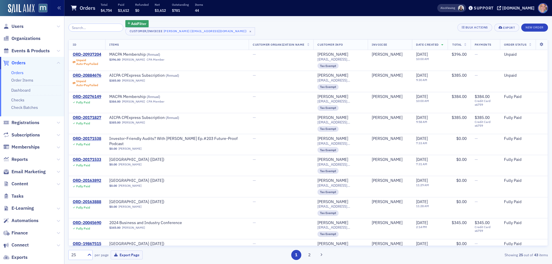
drag, startPoint x: 16, startPoint y: 51, endPoint x: 108, endPoint y: 36, distance: 92.6
click at [17, 51] on span "Events & Products" at bounding box center [30, 51] width 38 height 6
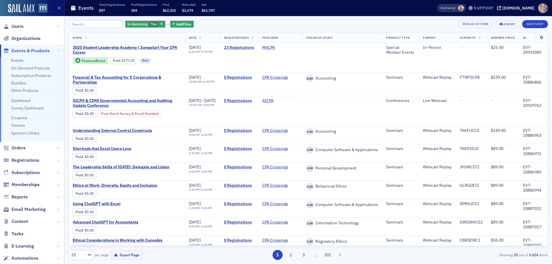
click at [493, 8] on div "Support" at bounding box center [484, 7] width 20 height 5
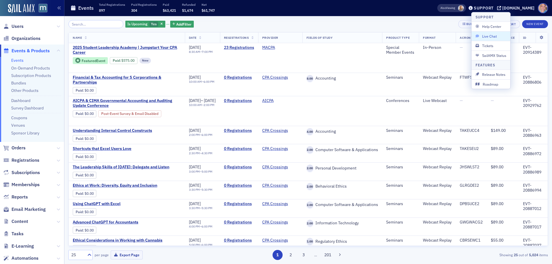
click at [492, 36] on span "Live Chat" at bounding box center [490, 36] width 31 height 5
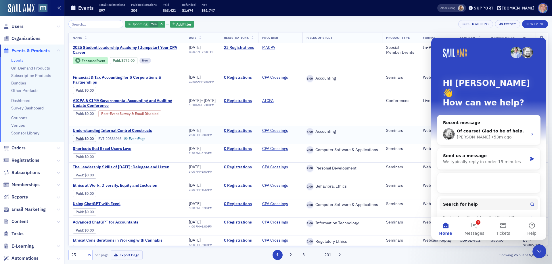
click at [491, 134] on div "• 53m ago" at bounding box center [501, 137] width 20 height 6
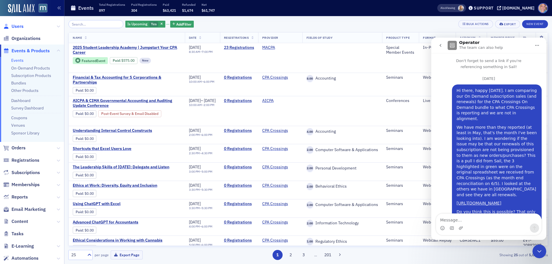
click at [18, 28] on span "Users" at bounding box center [17, 26] width 12 height 6
click at [82, 25] on input "search" at bounding box center [95, 24] width 55 height 8
click at [15, 25] on span "Users" at bounding box center [17, 26] width 12 height 6
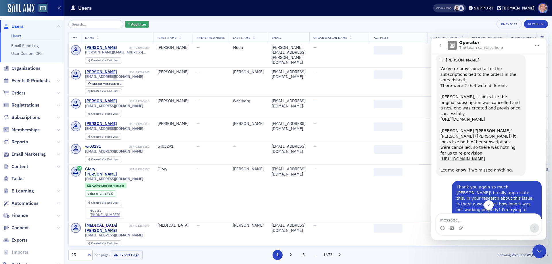
click at [540, 253] on icon "Close Intercom Messenger" at bounding box center [539, 251] width 7 height 7
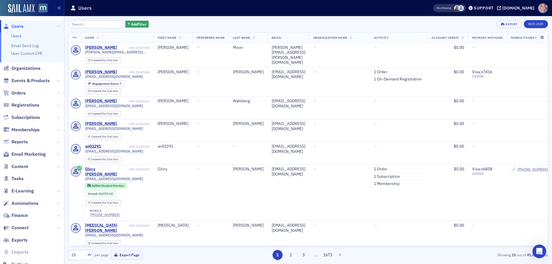
scroll to position [631, 0]
drag, startPoint x: 17, startPoint y: 37, endPoint x: 60, endPoint y: 32, distance: 44.0
click at [18, 36] on link "Users" at bounding box center [16, 35] width 10 height 5
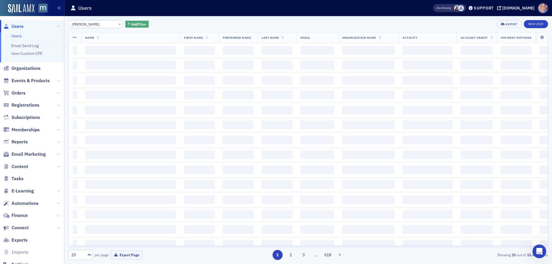
type input "bergmann"
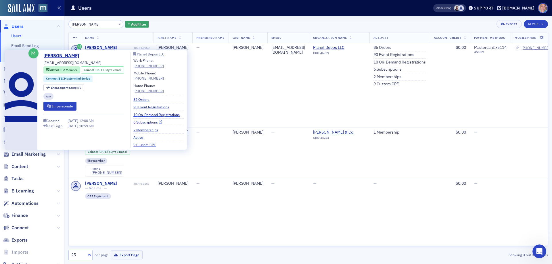
click at [156, 121] on link "6 Subscriptions" at bounding box center [147, 122] width 29 height 5
click at [151, 123] on link "6 Subscriptions" at bounding box center [147, 122] width 29 height 5
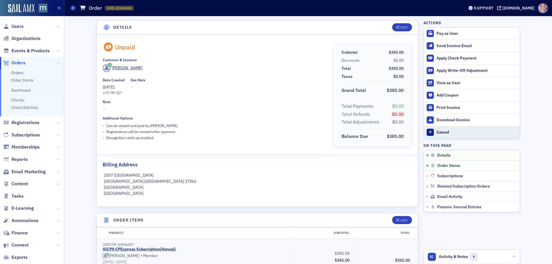
click at [444, 133] on div "Cancel" at bounding box center [476, 132] width 80 height 5
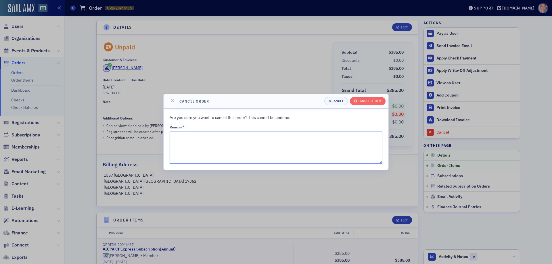
click at [196, 143] on textarea "Reason *" at bounding box center [276, 148] width 213 height 32
type textarea "Canceled due to nonpayment."
click at [374, 98] on button "Cancel order" at bounding box center [367, 101] width 35 height 8
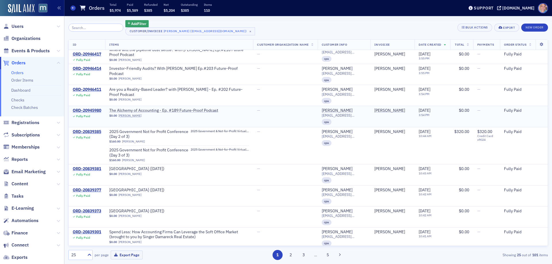
scroll to position [352, 0]
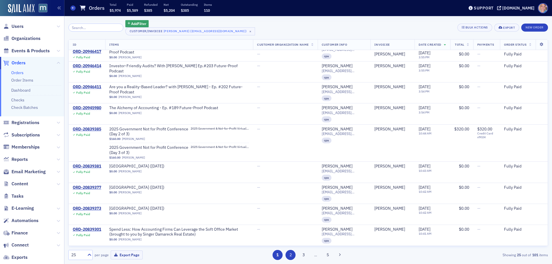
click at [291, 253] on button "2" at bounding box center [290, 255] width 10 height 10
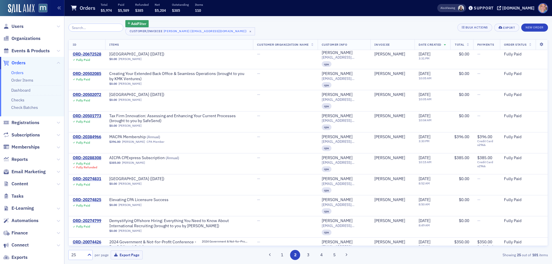
scroll to position [201, 0]
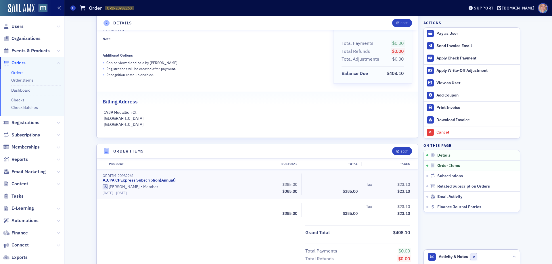
scroll to position [86, 0]
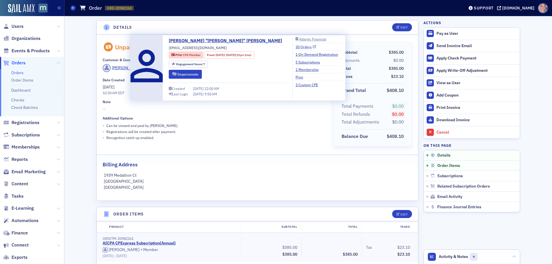
click at [295, 47] on link "20 Orders" at bounding box center [305, 46] width 20 height 5
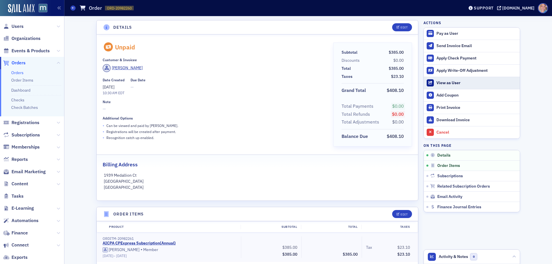
click at [444, 85] on div "View as User" at bounding box center [476, 82] width 80 height 5
click at [448, 84] on div "View as User" at bounding box center [476, 82] width 80 height 5
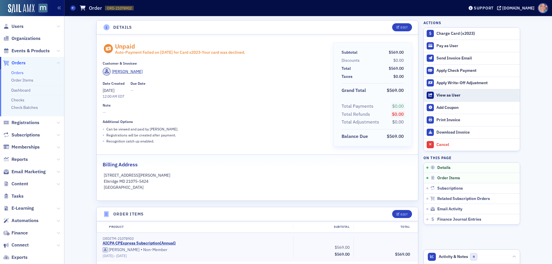
click at [448, 97] on div "View as User" at bounding box center [476, 95] width 80 height 5
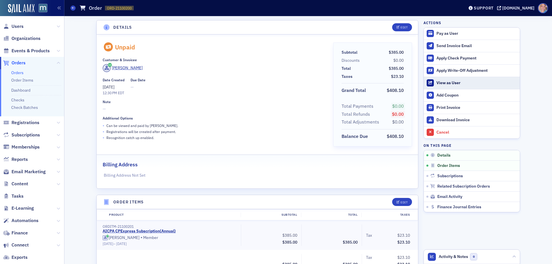
click at [449, 82] on div "View as User" at bounding box center [476, 82] width 80 height 5
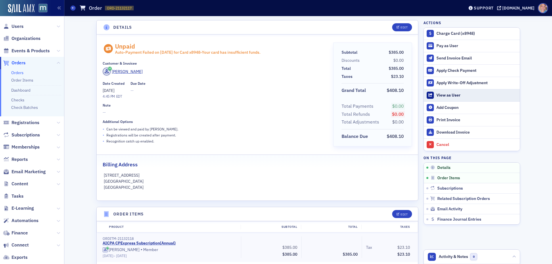
click at [448, 95] on div "View as User" at bounding box center [476, 95] width 80 height 5
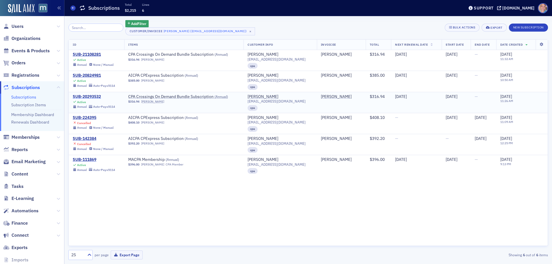
click at [86, 96] on div "SUB-20293532" at bounding box center [94, 96] width 42 height 5
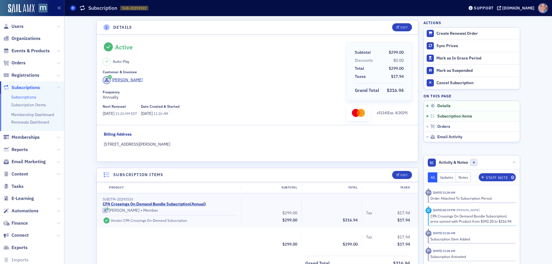
click at [72, 7] on icon at bounding box center [73, 8] width 2 height 3
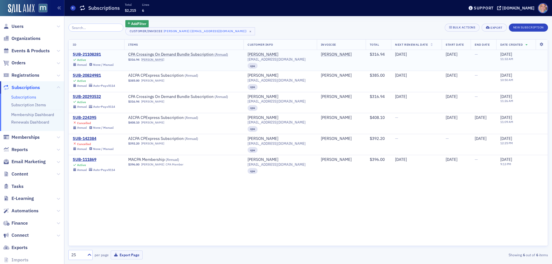
click at [86, 54] on div "SUB-21108281" at bounding box center [93, 54] width 41 height 5
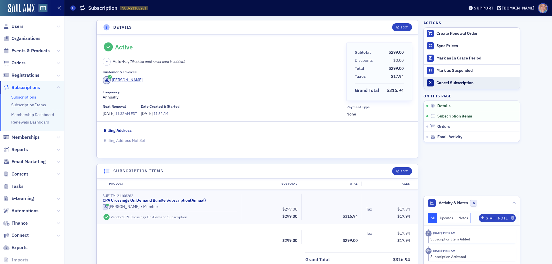
click at [449, 82] on div "Cancel Subscription" at bounding box center [476, 82] width 80 height 5
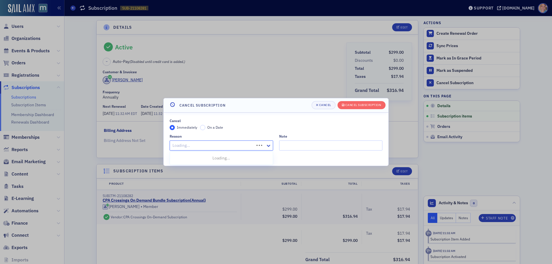
click at [191, 149] on div at bounding box center [213, 145] width 82 height 7
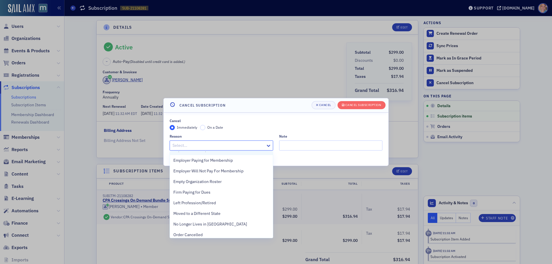
scroll to position [86, 0]
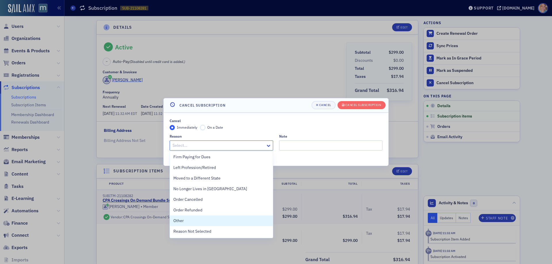
drag, startPoint x: 190, startPoint y: 222, endPoint x: 234, endPoint y: 193, distance: 53.0
click at [190, 221] on div "Other" at bounding box center [221, 221] width 96 height 6
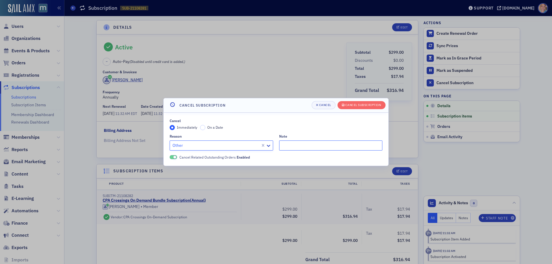
click at [311, 144] on input "Note" at bounding box center [330, 146] width 103 height 10
type input "This sub was canceled to correct a previous sub that was not provisioned."
click at [366, 103] on div "Cancel Subscription" at bounding box center [363, 104] width 36 height 3
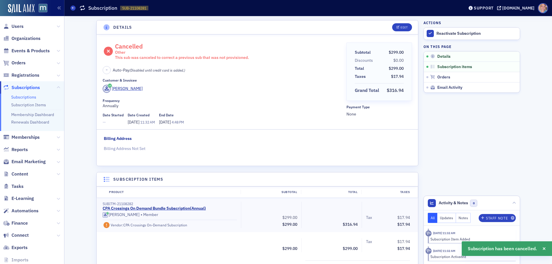
drag, startPoint x: 20, startPoint y: 97, endPoint x: 48, endPoint y: 86, distance: 31.0
click at [20, 97] on link "Subscriptions" at bounding box center [23, 97] width 25 height 5
